Goal: Book appointment/travel/reservation

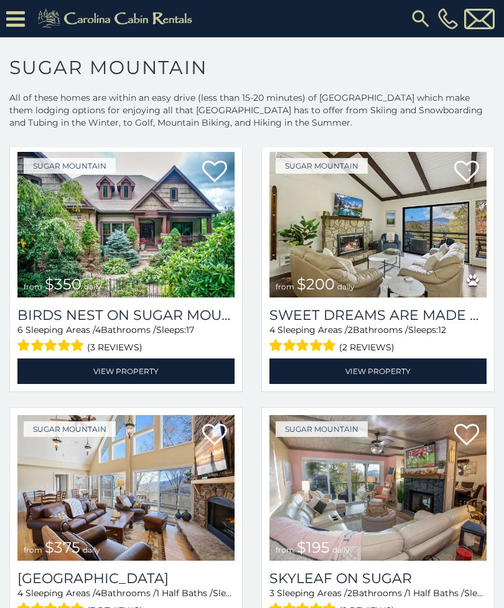
scroll to position [323, 0]
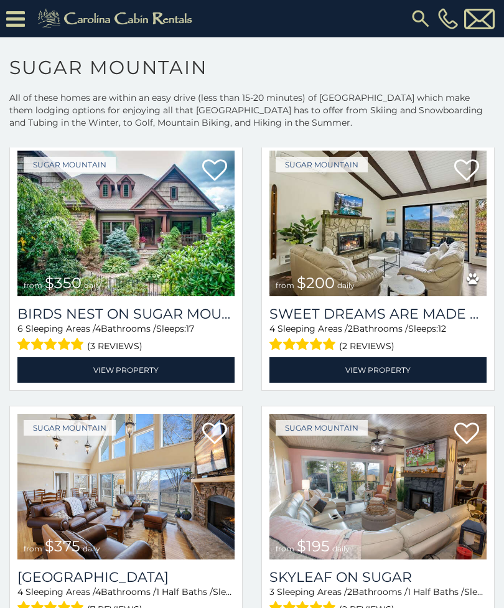
click at [439, 246] on img at bounding box center [377, 223] width 217 height 146
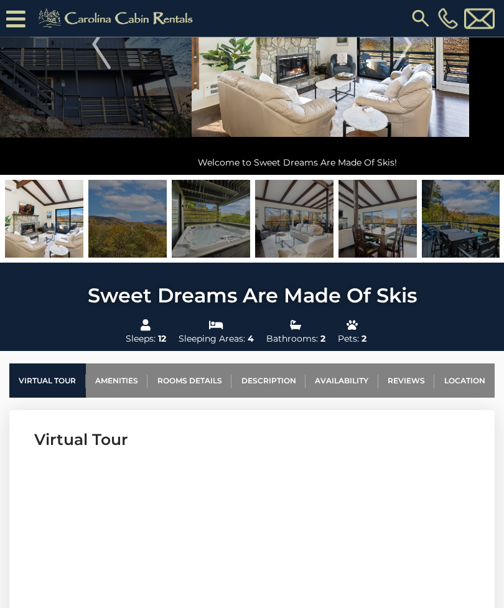
scroll to position [149, 0]
click at [210, 381] on link "Rooms Details" at bounding box center [189, 380] width 84 height 34
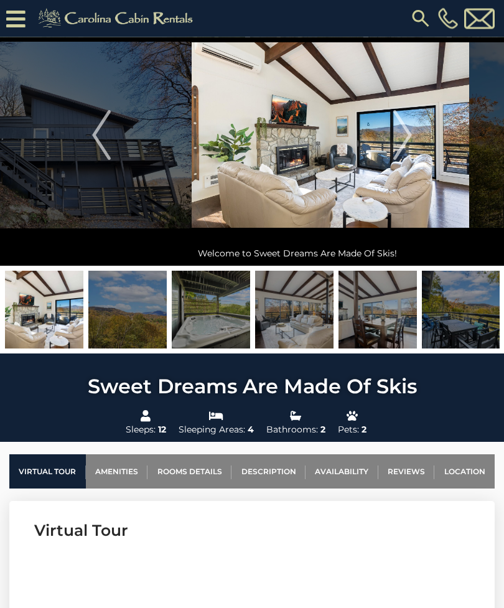
scroll to position [0, 0]
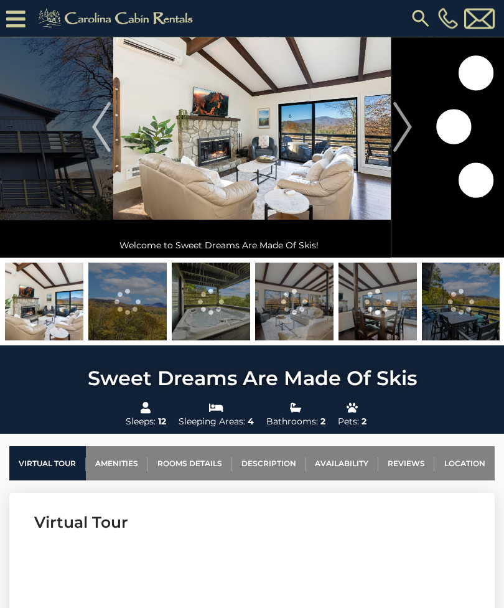
scroll to position [69, 0]
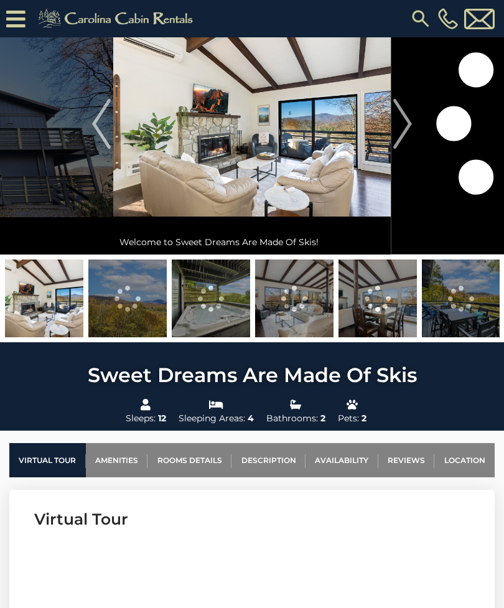
click at [51, 310] on img at bounding box center [44, 298] width 78 height 78
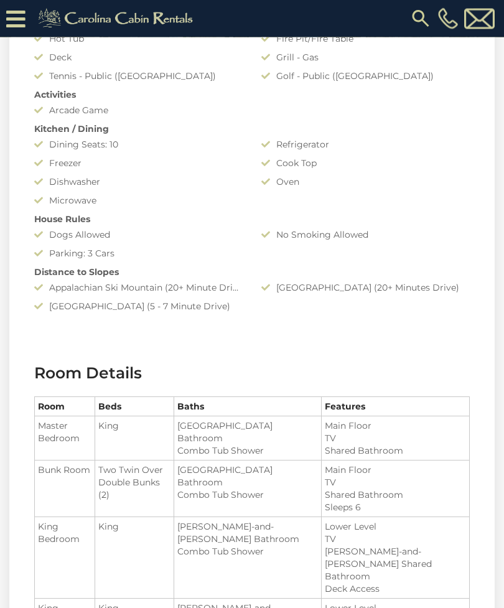
scroll to position [1089, 0]
click at [329, 233] on div "No Smoking Allowed" at bounding box center [365, 234] width 227 height 12
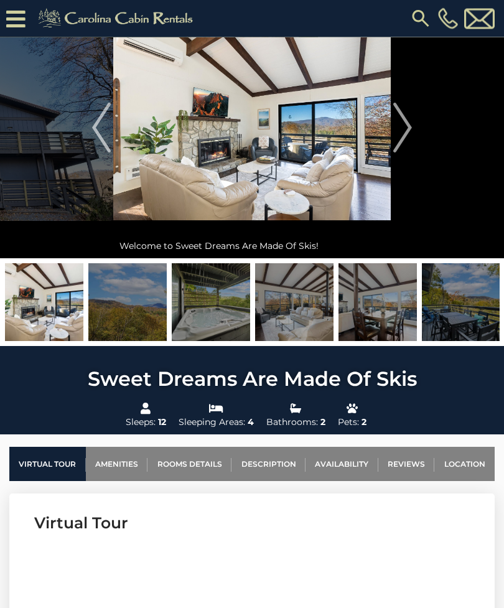
scroll to position [0, 0]
